Goal: Participate in discussion: Engage in conversation with other users on a specific topic

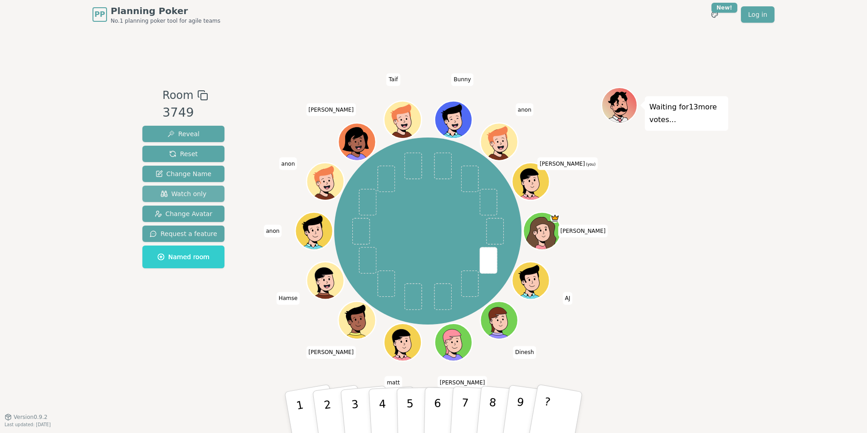
click at [192, 192] on span "Watch only" at bounding box center [184, 193] width 46 height 9
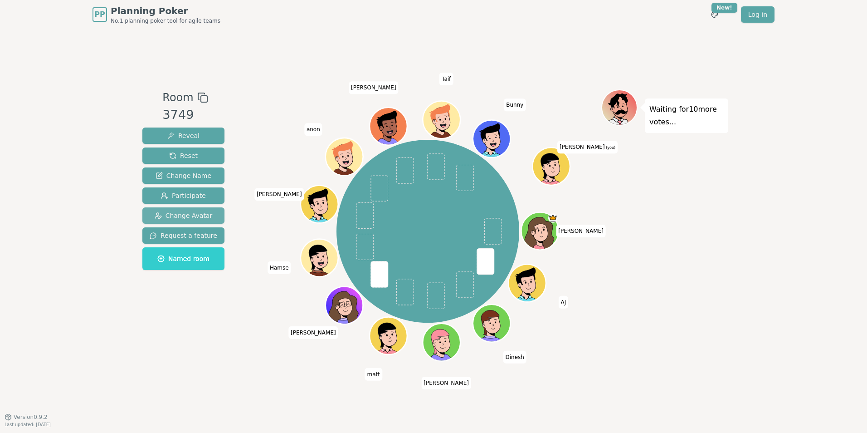
click at [168, 216] on span "Change Avatar" at bounding box center [184, 215] width 58 height 9
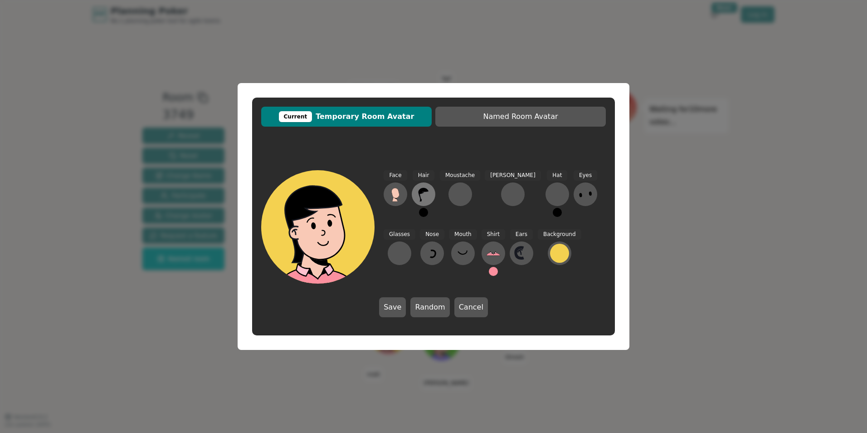
click at [417, 196] on icon at bounding box center [423, 194] width 15 height 15
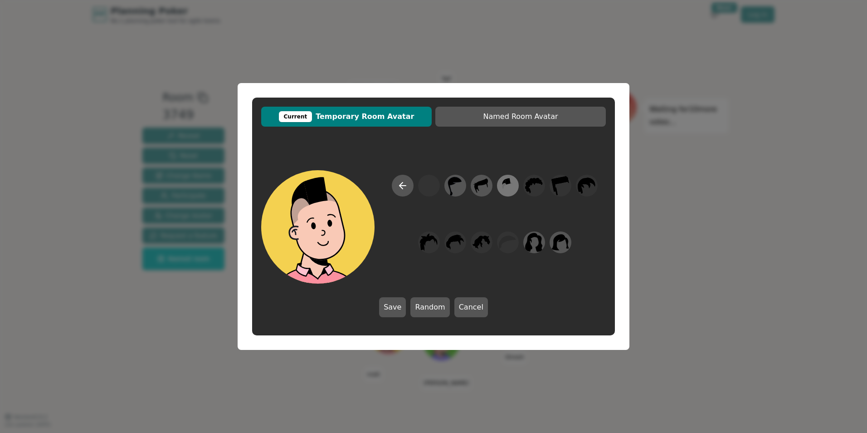
click at [508, 184] on icon at bounding box center [508, 186] width 18 height 20
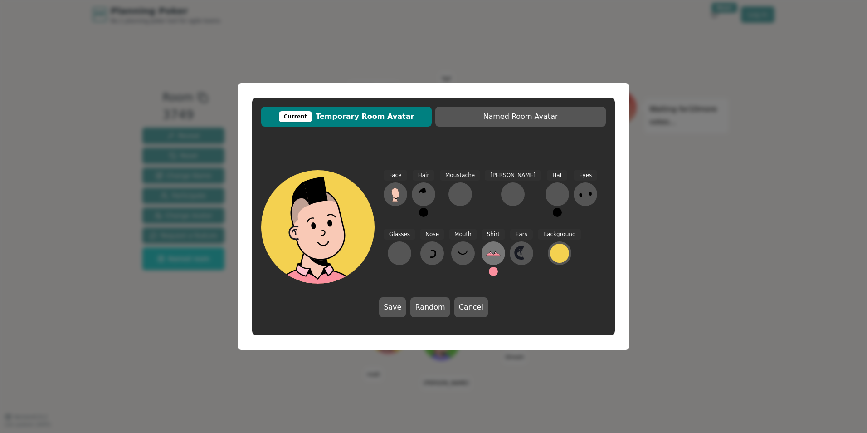
click at [486, 254] on icon at bounding box center [493, 253] width 14 height 3
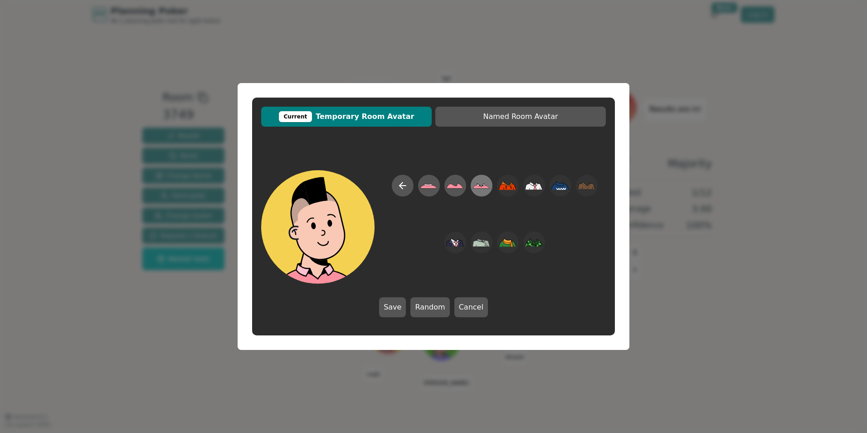
click at [479, 186] on icon at bounding box center [478, 185] width 3 height 3
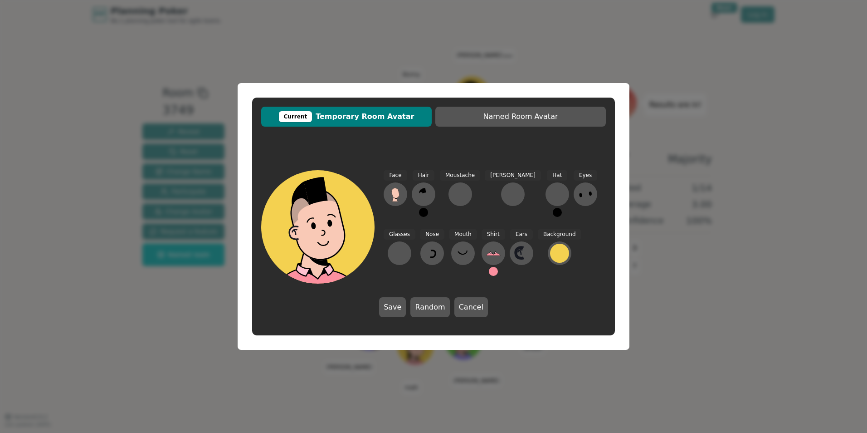
click at [489, 272] on button at bounding box center [493, 271] width 9 height 9
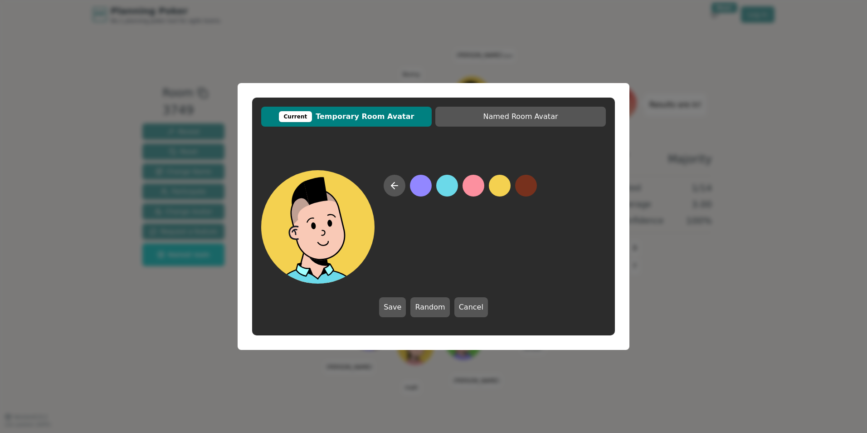
click at [443, 191] on button at bounding box center [447, 186] width 22 height 22
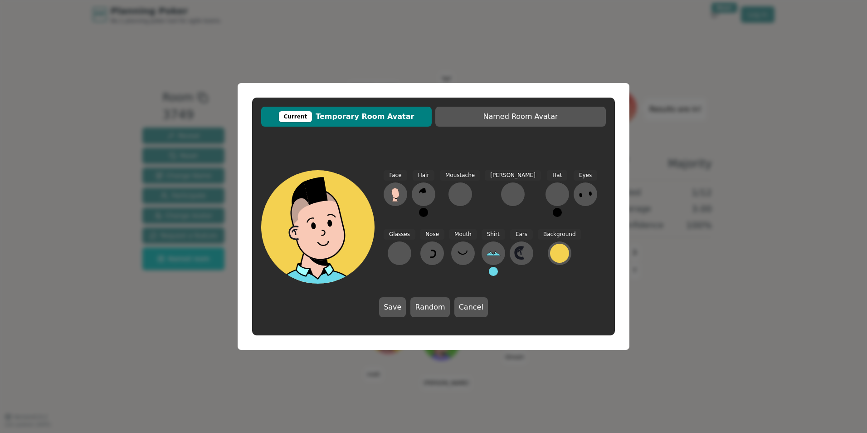
click at [389, 319] on div "Face Hair Moustache [PERSON_NAME] Hat Eyes Glasses Nose Mouth Shirt Ears Backgr…" at bounding box center [433, 243] width 363 height 165
click at [393, 307] on button "Save" at bounding box center [392, 307] width 27 height 20
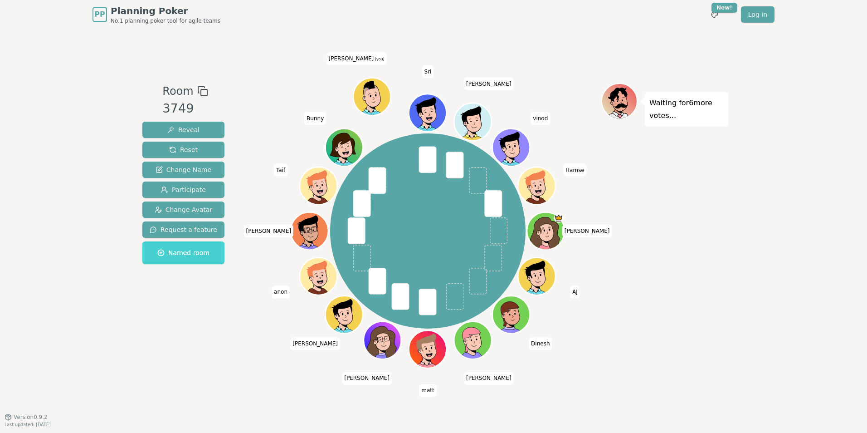
click at [181, 249] on span "Named room" at bounding box center [183, 252] width 52 height 9
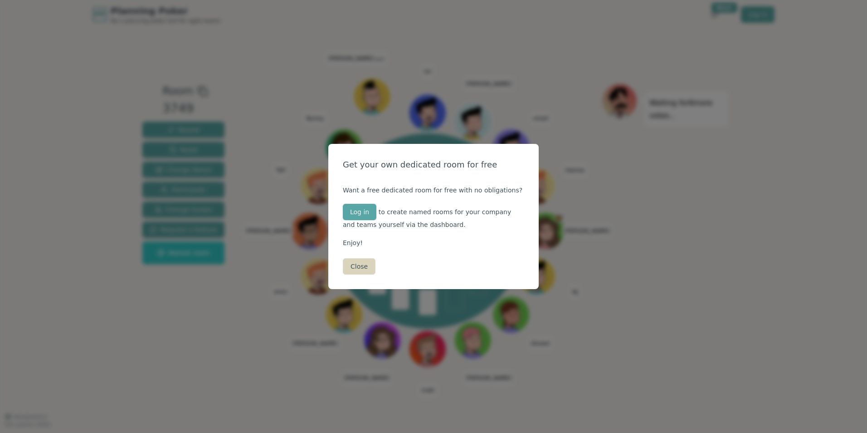
click at [361, 268] on button "Close" at bounding box center [359, 266] width 33 height 16
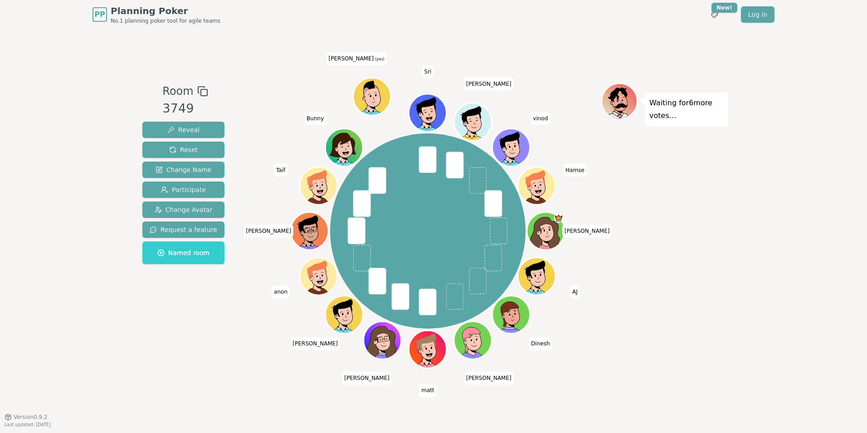
click at [164, 325] on div "Room 3749 Reveal Reset Change Name Participate Change Avatar Request a feature …" at bounding box center [183, 222] width 89 height 279
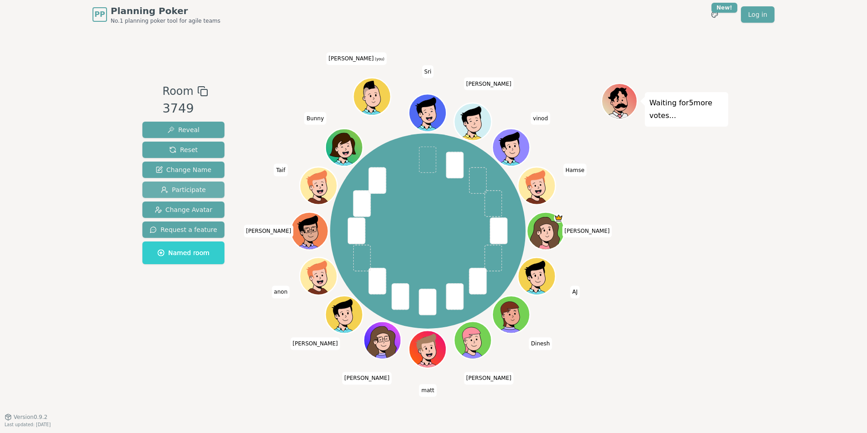
click at [174, 187] on span "Participate" at bounding box center [183, 189] width 45 height 9
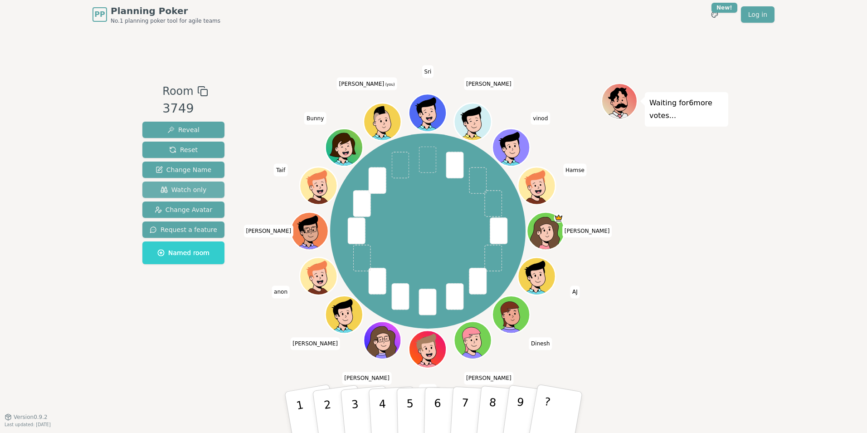
click at [181, 189] on span "Watch only" at bounding box center [184, 189] width 46 height 9
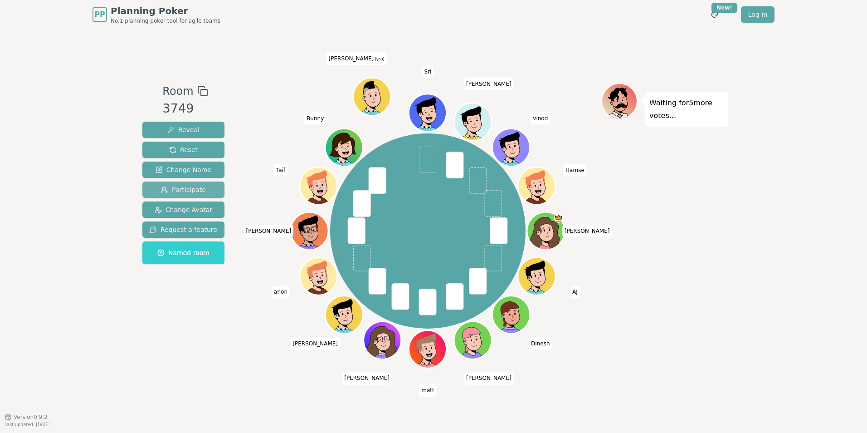
click at [180, 189] on span "Participate" at bounding box center [183, 189] width 45 height 9
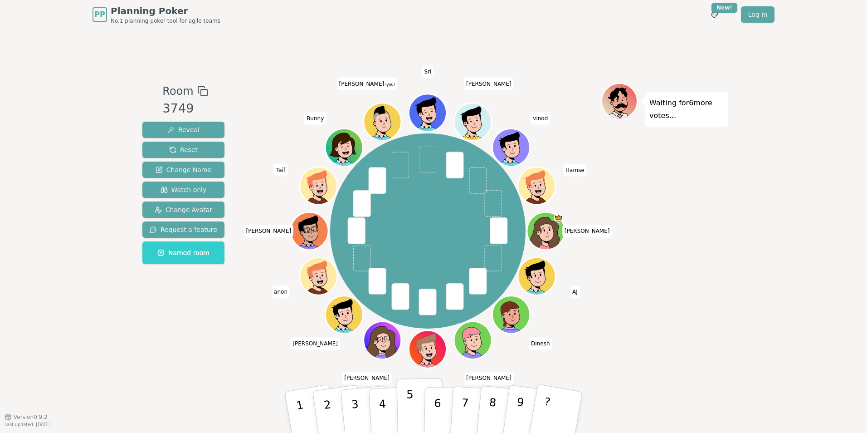
click at [406, 405] on p "5" at bounding box center [410, 412] width 8 height 49
click at [178, 188] on span "Watch only" at bounding box center [184, 189] width 46 height 9
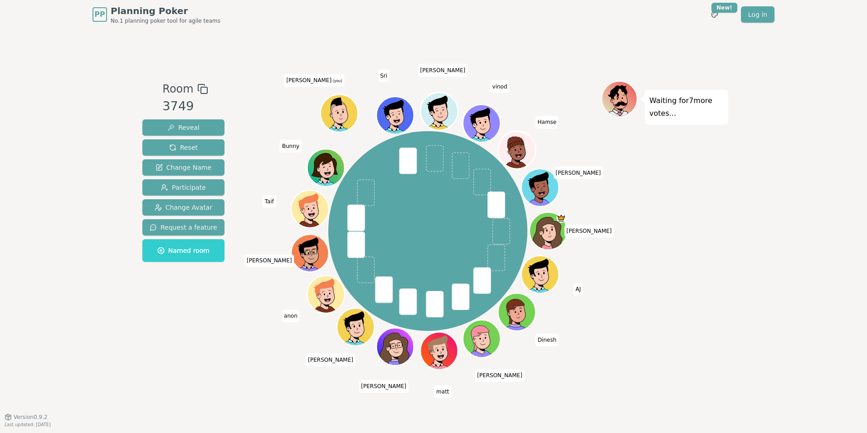
drag, startPoint x: 489, startPoint y: 119, endPoint x: 528, endPoint y: 75, distance: 58.8
click at [528, 75] on div "Room 3749 Reveal Reset Change Name Participate Change Avatar Request a feature …" at bounding box center [434, 222] width 590 height 387
click at [501, 86] on span "vinod" at bounding box center [500, 86] width 20 height 13
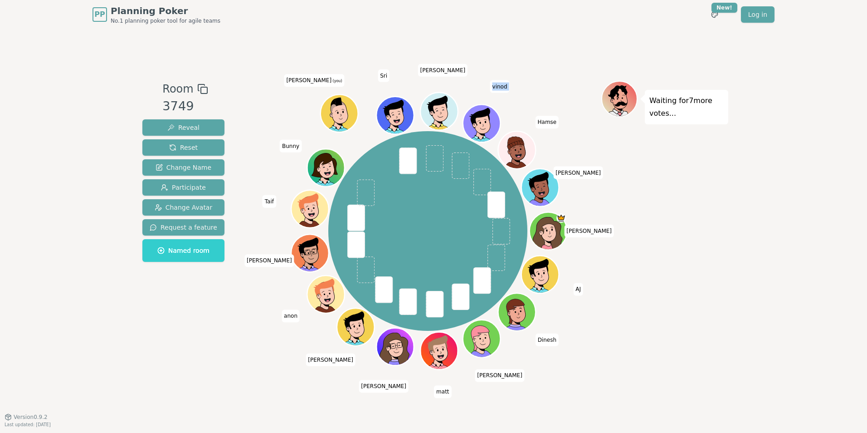
click at [501, 86] on span "vinod" at bounding box center [500, 86] width 20 height 13
drag, startPoint x: 501, startPoint y: 86, endPoint x: 567, endPoint y: 70, distance: 67.7
click at [567, 70] on div "Room 3749 Reveal Reset Change Name Participate Change Avatar Request a feature …" at bounding box center [434, 222] width 590 height 387
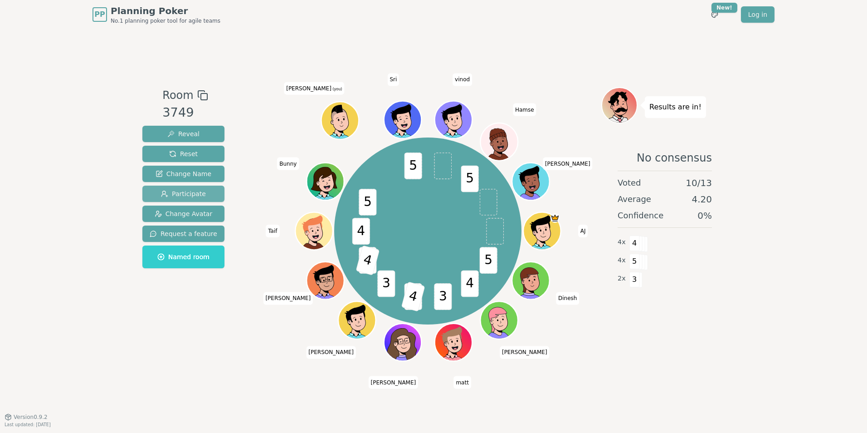
click at [173, 196] on span "Participate" at bounding box center [183, 193] width 45 height 9
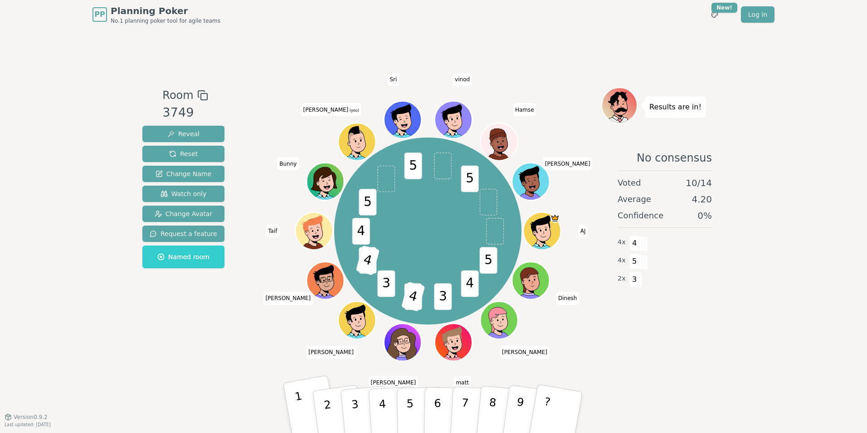
click at [296, 406] on button "1" at bounding box center [311, 412] width 57 height 75
click at [176, 192] on span "Watch only" at bounding box center [184, 193] width 46 height 9
